Goal: Entertainment & Leisure: Browse casually

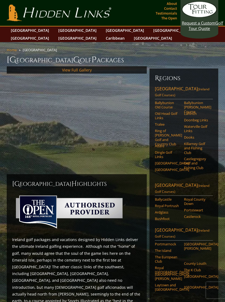
click at [81, 67] on link "View Full Gallery" at bounding box center [77, 69] width 30 height 5
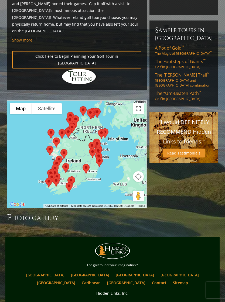
scroll to position [393, 0]
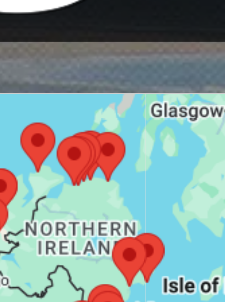
click at [26, 77] on div at bounding box center [77, 130] width 140 height 107
click at [32, 78] on div at bounding box center [77, 131] width 140 height 107
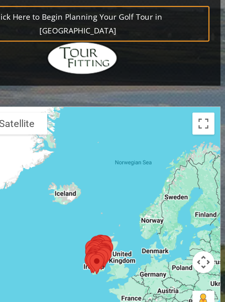
click at [133, 80] on button "Toggle fullscreen view" at bounding box center [138, 85] width 11 height 11
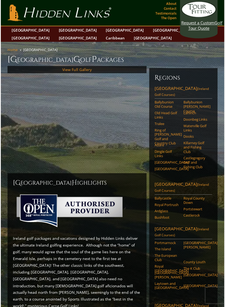
scroll to position [6, 0]
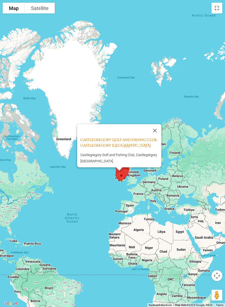
click at [155, 130] on button "Close" at bounding box center [154, 130] width 13 height 13
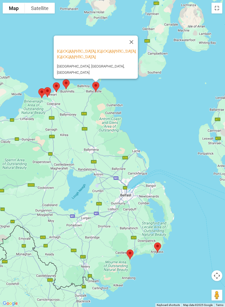
click at [132, 38] on button "Close" at bounding box center [131, 41] width 13 height 13
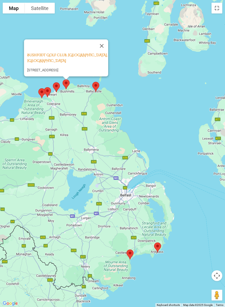
click at [108, 40] on button "Close" at bounding box center [101, 45] width 13 height 13
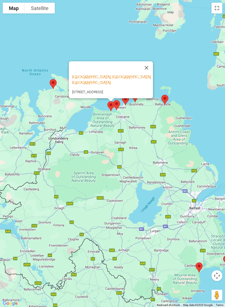
click at [150, 61] on button "Close" at bounding box center [146, 67] width 13 height 13
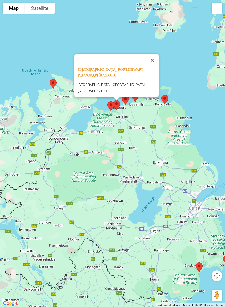
click at [157, 60] on button "Close" at bounding box center [152, 60] width 13 height 13
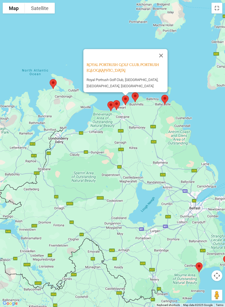
click at [163, 53] on button "Close" at bounding box center [161, 55] width 13 height 13
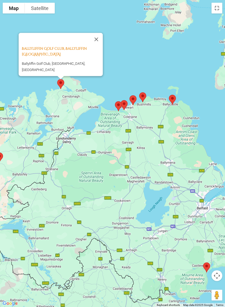
click at [103, 40] on button "Close" at bounding box center [96, 39] width 13 height 13
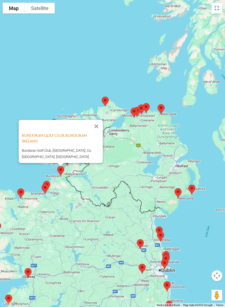
click at [101, 129] on button "Close" at bounding box center [96, 126] width 13 height 13
